Goal: Find specific page/section: Find specific page/section

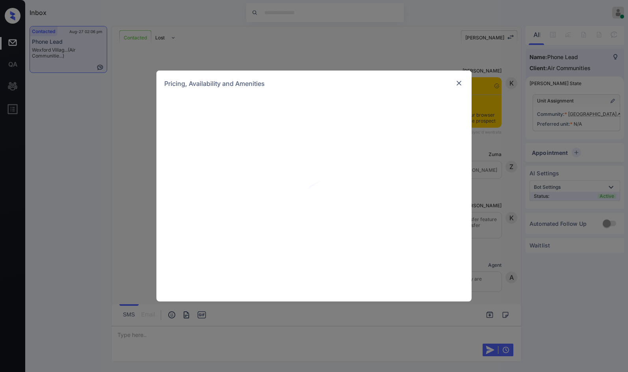
scroll to position [724, 0]
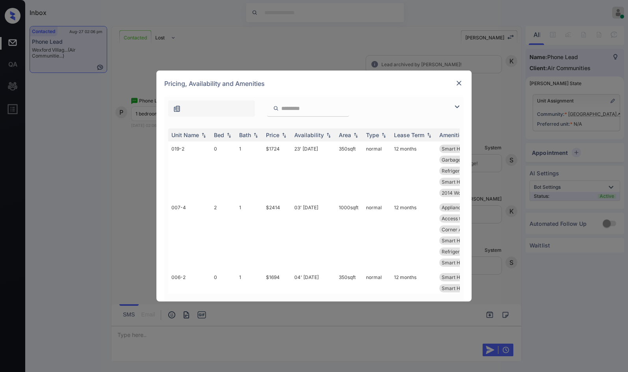
click at [456, 108] on img at bounding box center [457, 106] width 9 height 9
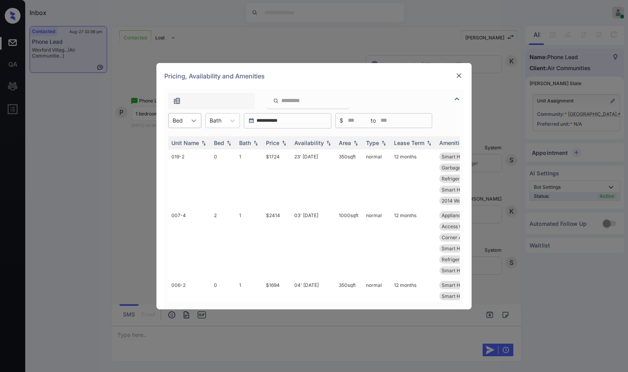
click at [195, 119] on icon at bounding box center [194, 121] width 8 height 8
click at [188, 149] on div "1" at bounding box center [184, 154] width 33 height 14
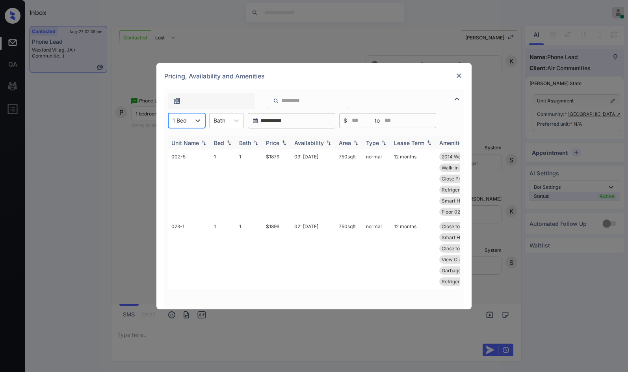
click at [282, 144] on img at bounding box center [284, 143] width 8 height 6
click at [261, 160] on td "1" at bounding box center [249, 184] width 27 height 70
click at [294, 171] on td "03' [DATE]" at bounding box center [313, 184] width 45 height 70
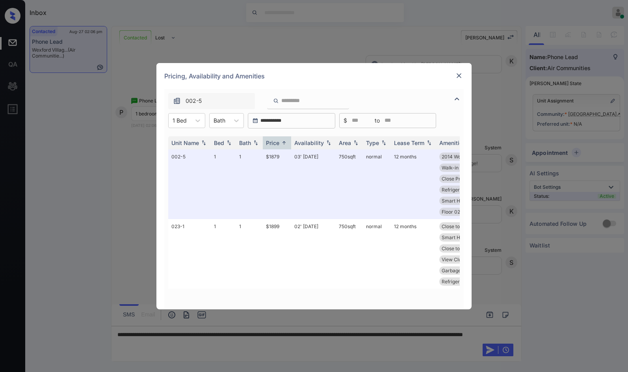
click at [463, 74] on div at bounding box center [458, 75] width 9 height 9
